Goal: Check status: Check status

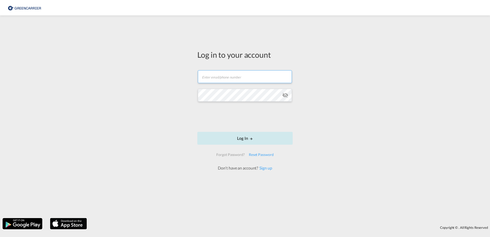
type input "julia.rehfeldt@greencarrier.com"
click at [260, 139] on button "Log In" at bounding box center [244, 138] width 95 height 13
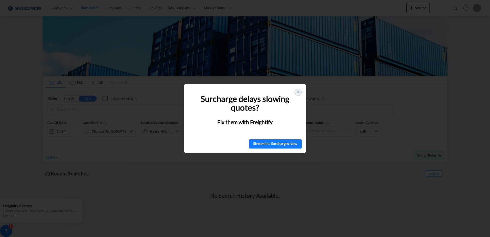
click at [297, 90] on icon at bounding box center [298, 92] width 4 height 4
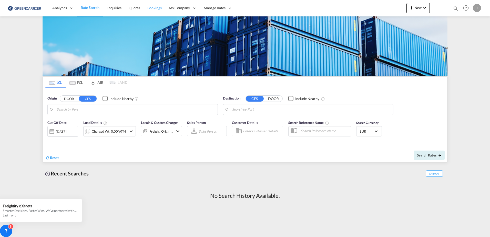
click at [153, 9] on span "Bookings" at bounding box center [154, 8] width 14 height 4
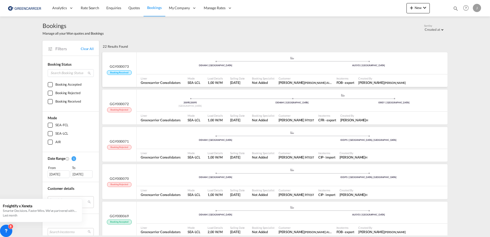
click at [147, 72] on div ".a{fill:#aaa8ad;} .a{fill:#aaa8ad;} DEHAM | Hamburg AUSYD | Sydney" at bounding box center [292, 64] width 311 height 17
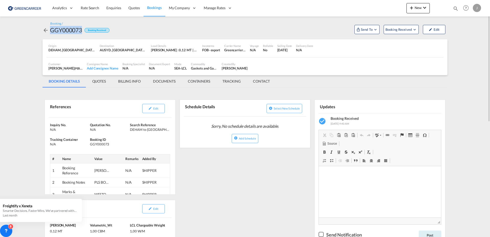
drag, startPoint x: 50, startPoint y: 29, endPoint x: 82, endPoint y: 31, distance: 31.8
click at [82, 31] on div "GGY000073 Booking Received" at bounding box center [76, 30] width 67 height 8
click at [157, 33] on div "Booking / GGY000073 Booking Received Send To Cargowise Yet to sync Send Booking…" at bounding box center [245, 28] width 405 height 13
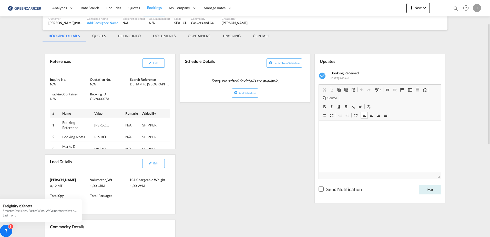
scroll to position [20, 0]
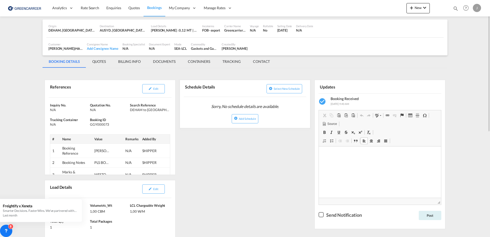
click at [102, 61] on md-tab-item "QUOTES" at bounding box center [99, 61] width 26 height 12
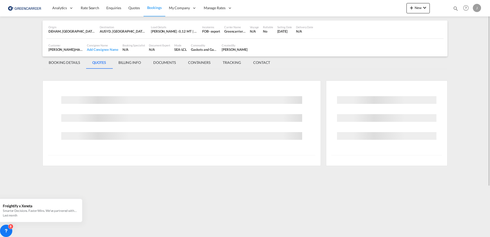
scroll to position [0, 0]
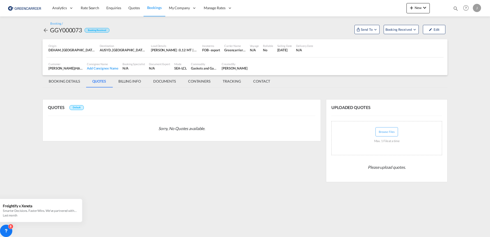
click at [167, 83] on md-tab-item "DOCUMENTS" at bounding box center [164, 81] width 35 height 12
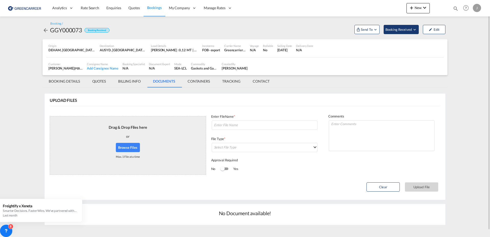
click at [393, 30] on span "Booking Received" at bounding box center [399, 29] width 27 height 5
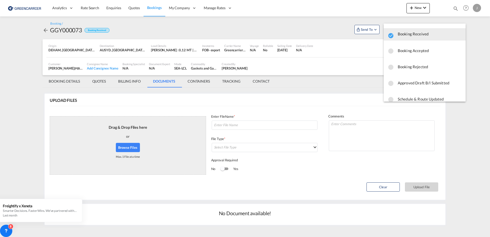
click at [398, 50] on span "Booking Accepted" at bounding box center [430, 50] width 64 height 9
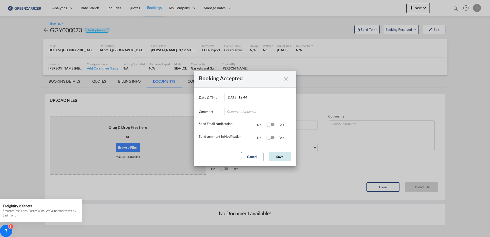
click at [277, 156] on button "Save" at bounding box center [280, 156] width 23 height 9
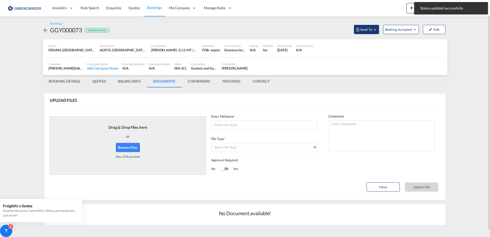
click at [365, 29] on span "Send To" at bounding box center [366, 29] width 13 height 5
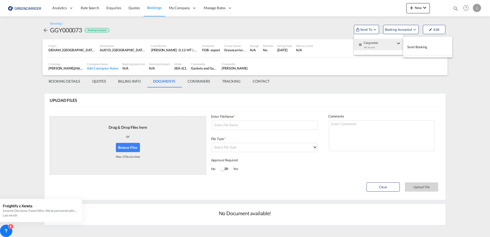
click at [439, 46] on button "Send Booking" at bounding box center [427, 47] width 49 height 12
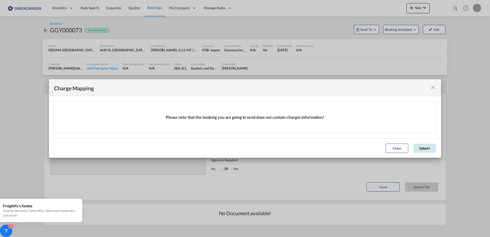
click at [420, 147] on button "Submit" at bounding box center [424, 148] width 23 height 9
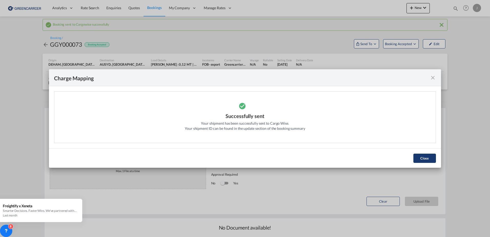
click at [421, 157] on button "Close" at bounding box center [424, 158] width 23 height 9
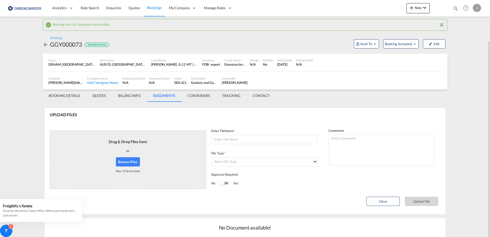
scroll to position [21, 0]
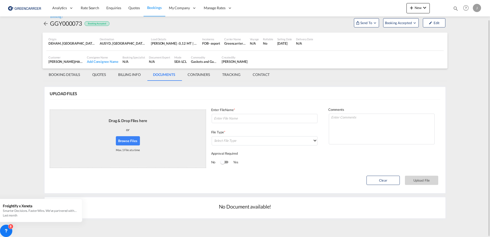
click at [67, 77] on md-tab-item "BOOKING DETAILS" at bounding box center [65, 74] width 44 height 12
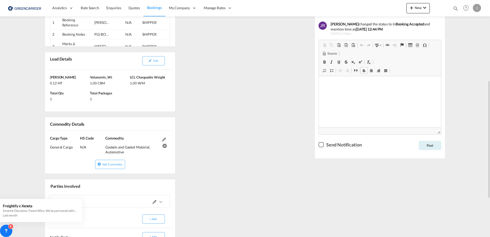
scroll to position [111, 0]
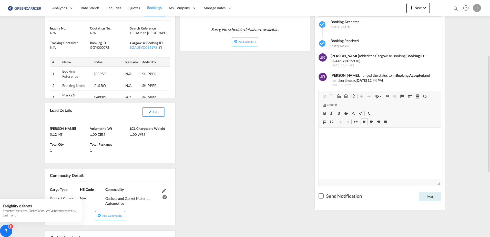
click at [153, 111] on button "Edit" at bounding box center [153, 111] width 23 height 9
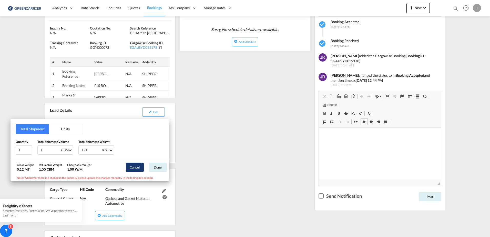
click at [138, 170] on button "Cancel" at bounding box center [135, 167] width 18 height 9
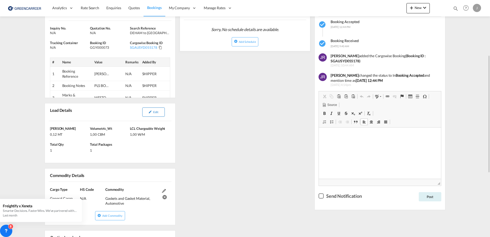
click at [151, 113] on md-icon "icon-pencil" at bounding box center [150, 112] width 4 height 4
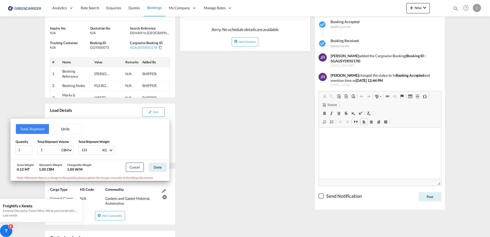
click at [64, 131] on button "Units" at bounding box center [65, 129] width 33 height 10
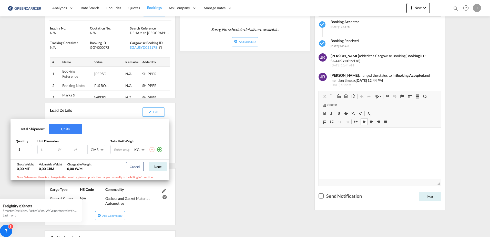
click at [39, 129] on button "Total Shipment" at bounding box center [32, 129] width 33 height 10
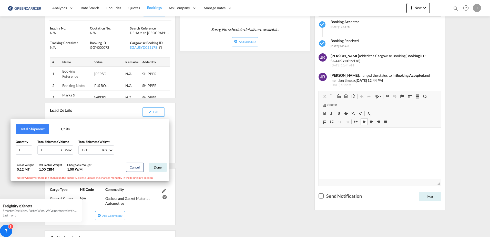
click at [66, 131] on button "Units" at bounding box center [65, 129] width 33 height 10
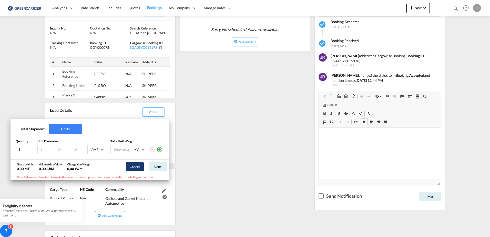
click at [134, 168] on button "Cancel" at bounding box center [135, 166] width 18 height 9
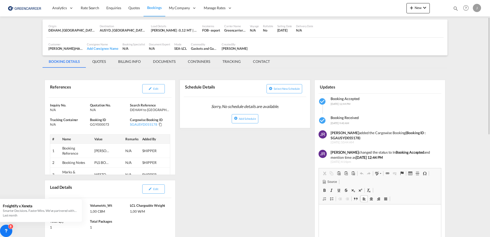
scroll to position [8, 0]
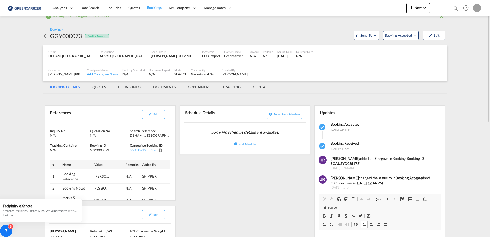
drag, startPoint x: 249, startPoint y: 77, endPoint x: 222, endPoint y: 76, distance: 27.5
click at [222, 76] on div "Customer Myra Kraushaar GEIS AIR + SEA GMBH HAMBURG , +-1 more Consignee Name A…" at bounding box center [244, 72] width 397 height 13
copy div "[PERSON_NAME]"
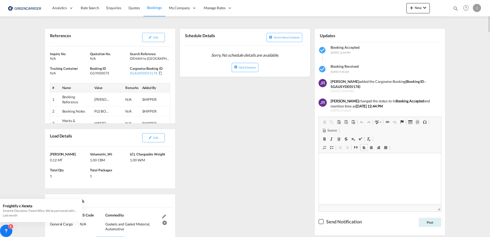
scroll to position [0, 0]
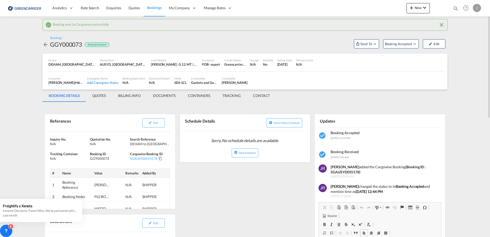
click at [164, 100] on md-tab-item "DOCUMENTS" at bounding box center [164, 95] width 35 height 12
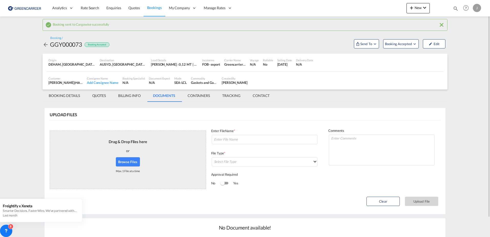
click at [75, 95] on md-tab-item "BOOKING DETAILS" at bounding box center [65, 95] width 44 height 12
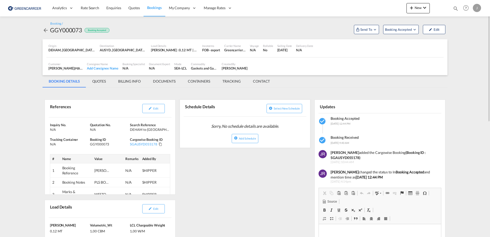
click at [33, 10] on img at bounding box center [25, 8] width 35 height 12
click at [31, 9] on img at bounding box center [25, 8] width 35 height 12
click at [31, 7] on img at bounding box center [25, 8] width 35 height 12
